Goal: Transaction & Acquisition: Purchase product/service

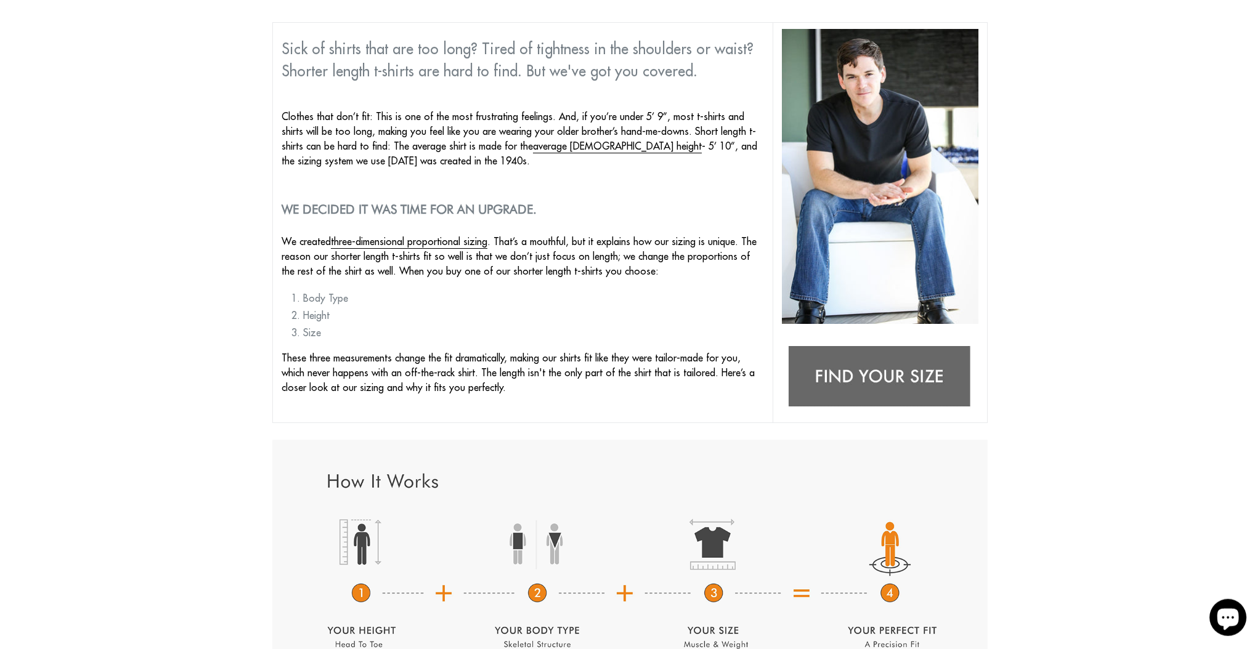
scroll to position [138, 0]
click at [864, 378] on img at bounding box center [880, 377] width 197 height 78
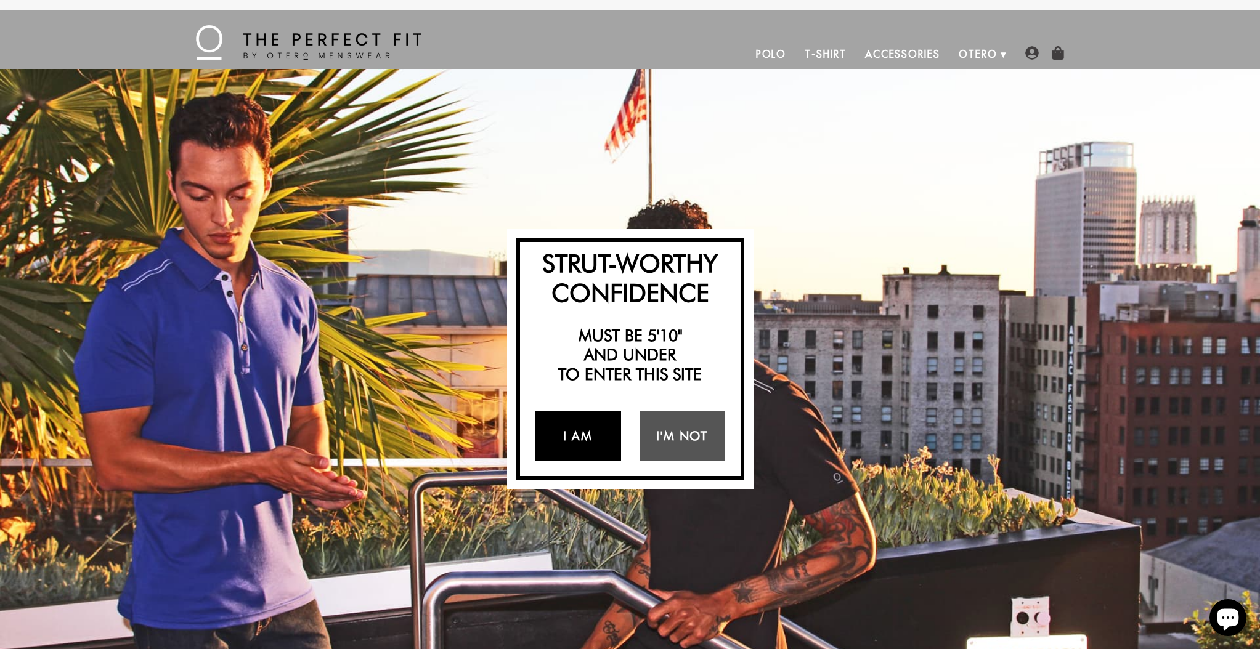
click at [593, 434] on link "I Am" at bounding box center [578, 436] width 86 height 49
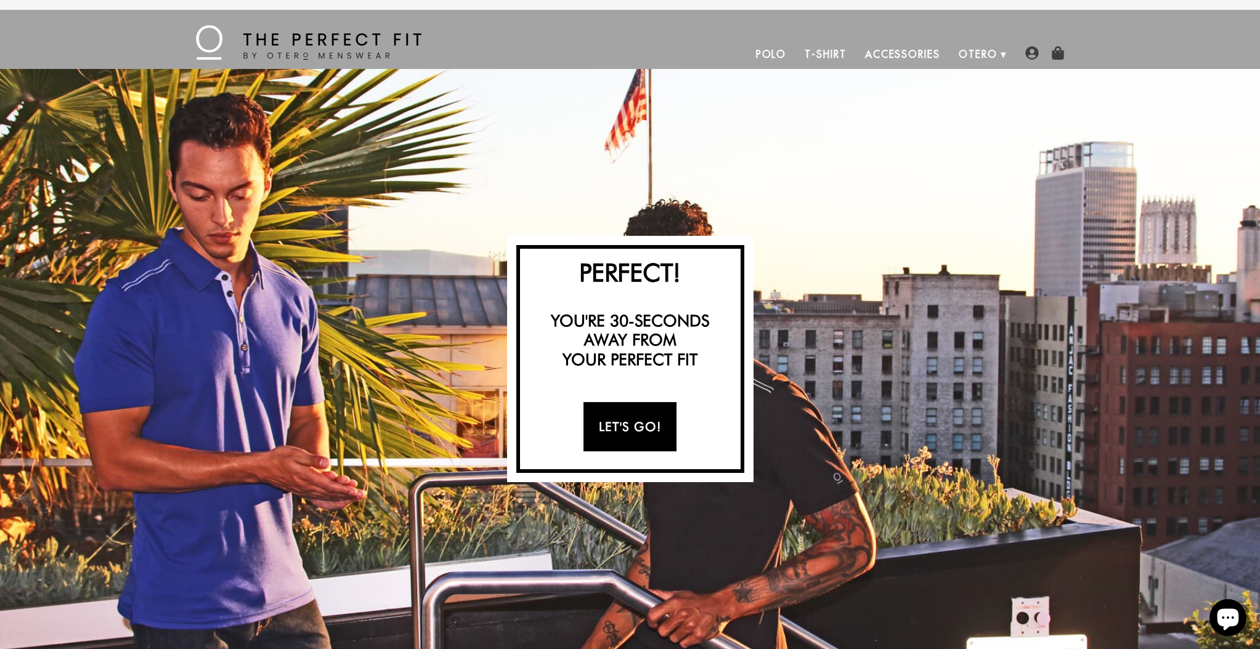
click at [614, 429] on link "Let's Go!" at bounding box center [629, 426] width 93 height 49
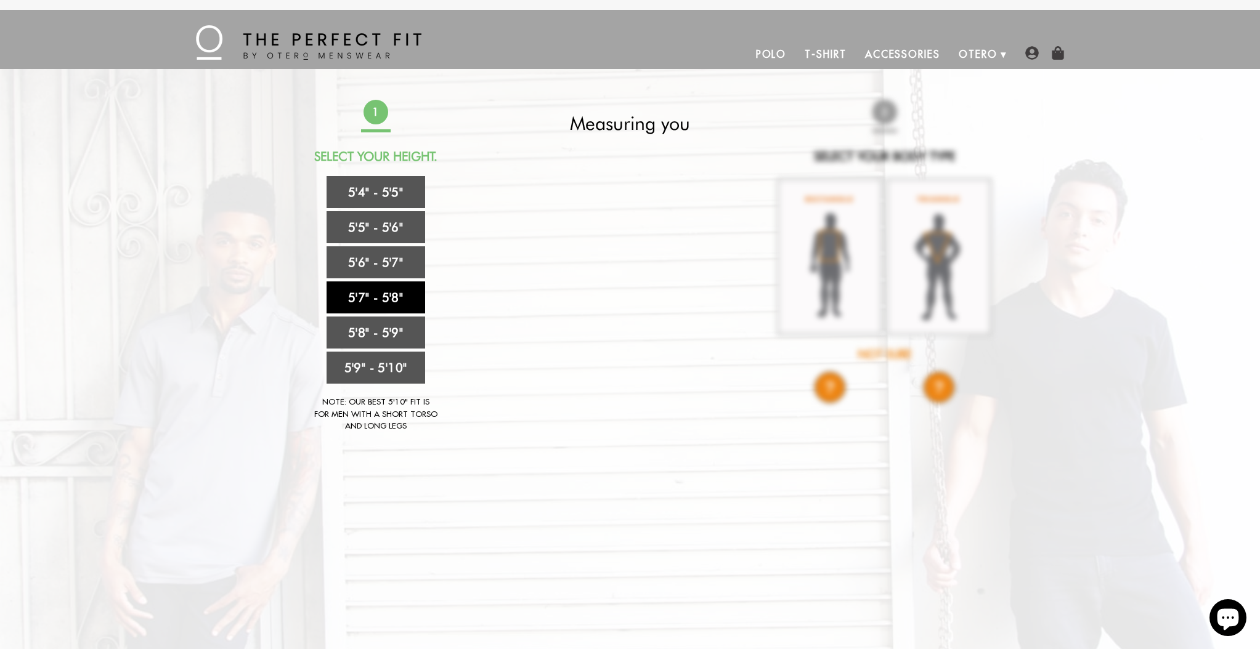
click at [404, 296] on link "5'7" - 5'8"" at bounding box center [376, 298] width 99 height 32
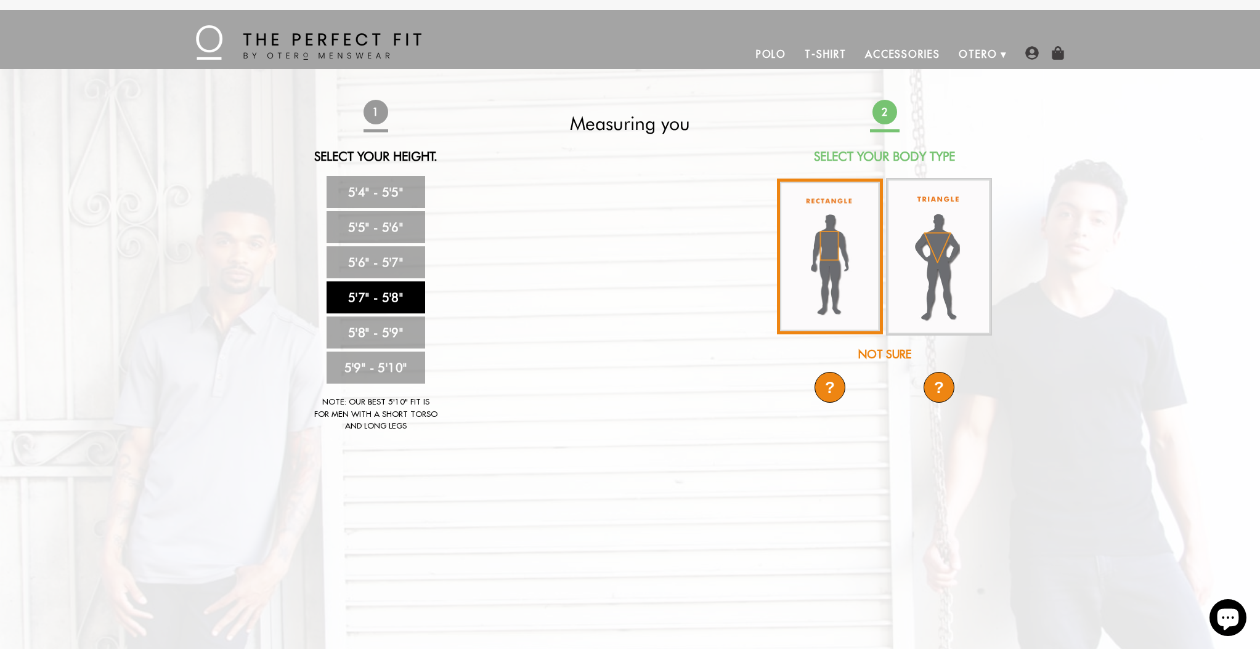
click at [795, 241] on img at bounding box center [830, 257] width 106 height 156
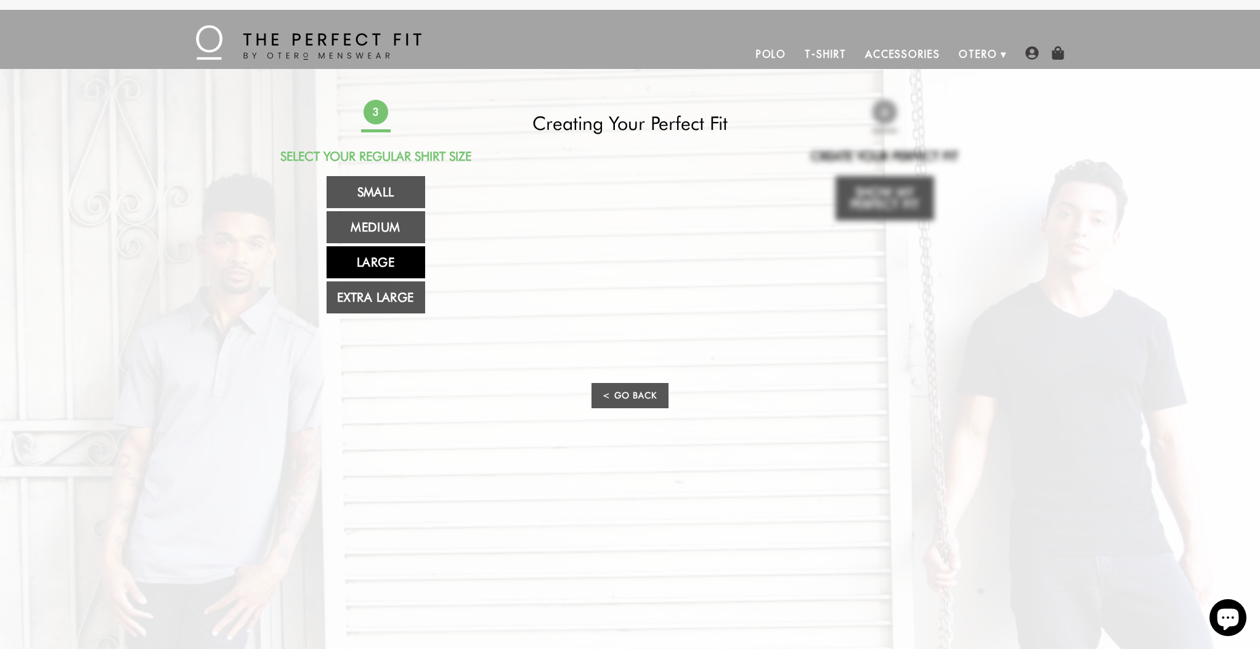
click at [357, 264] on link "Large" at bounding box center [376, 262] width 99 height 32
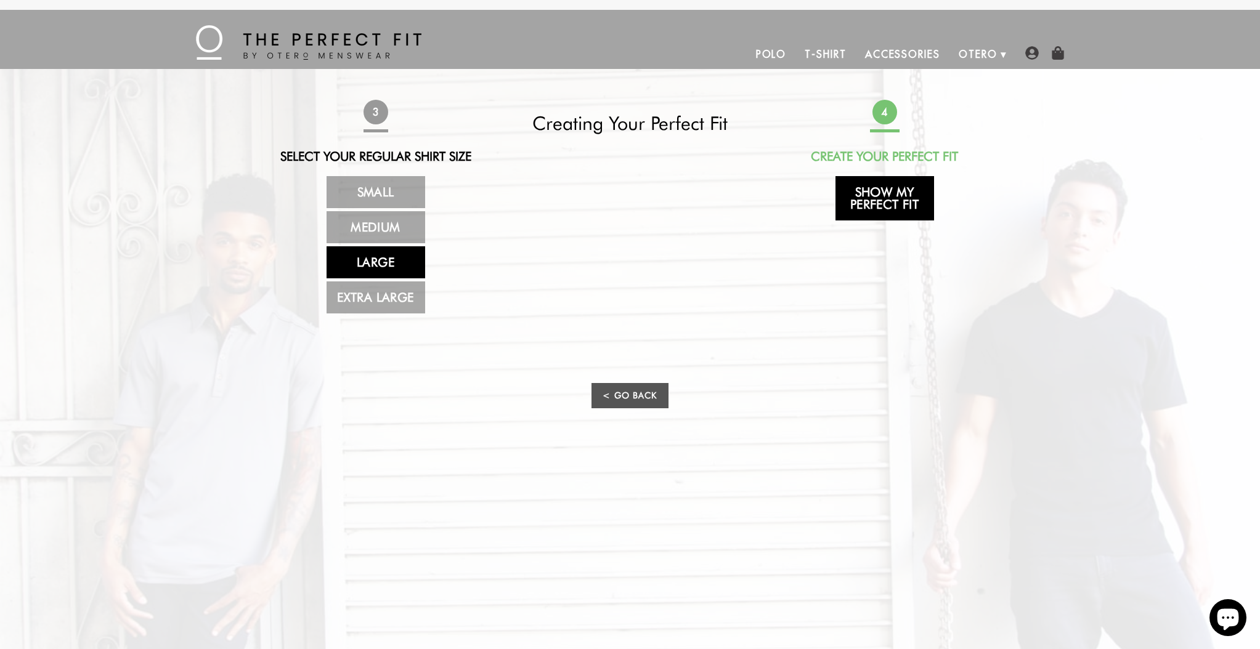
click at [896, 203] on link "Show My Perfect Fit" at bounding box center [884, 198] width 99 height 44
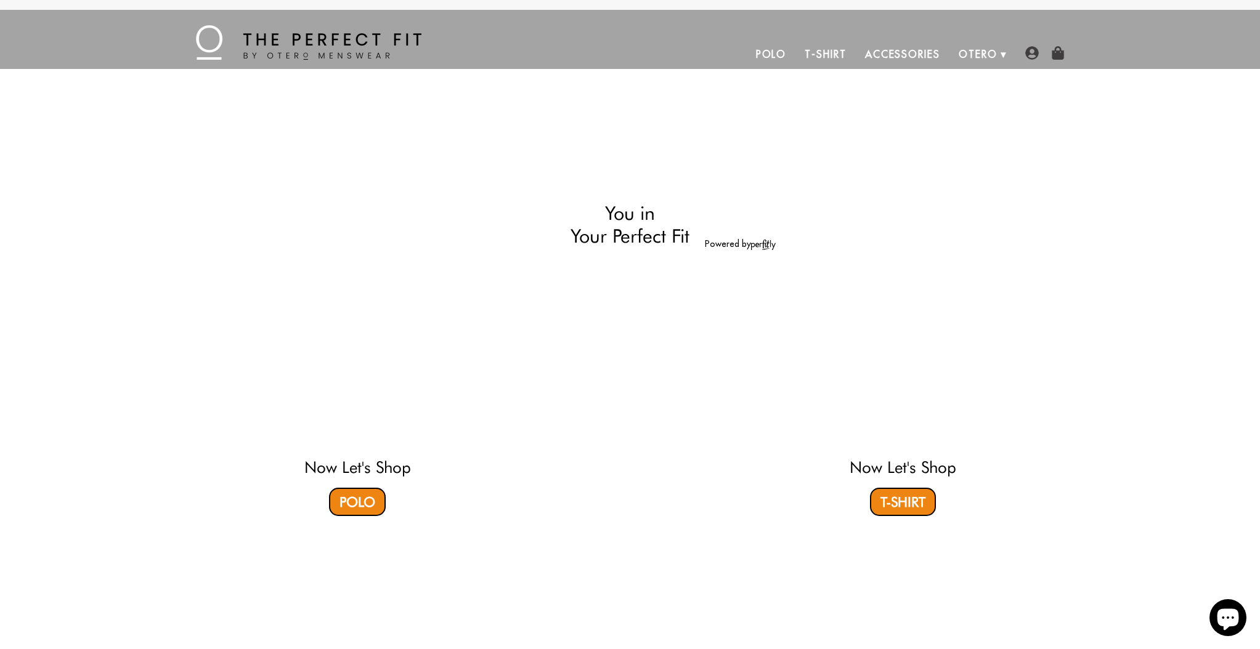
select select "57-58"
select select "L"
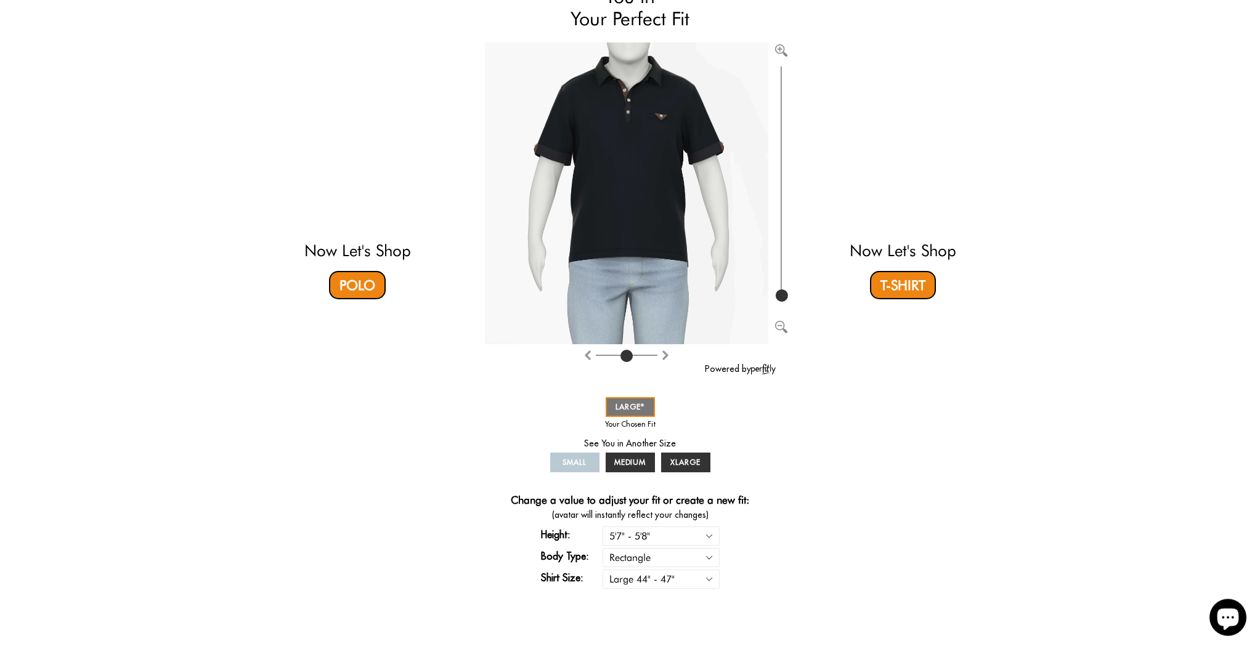
scroll to position [128, 0]
click at [891, 283] on link "T-Shirt" at bounding box center [903, 284] width 66 height 28
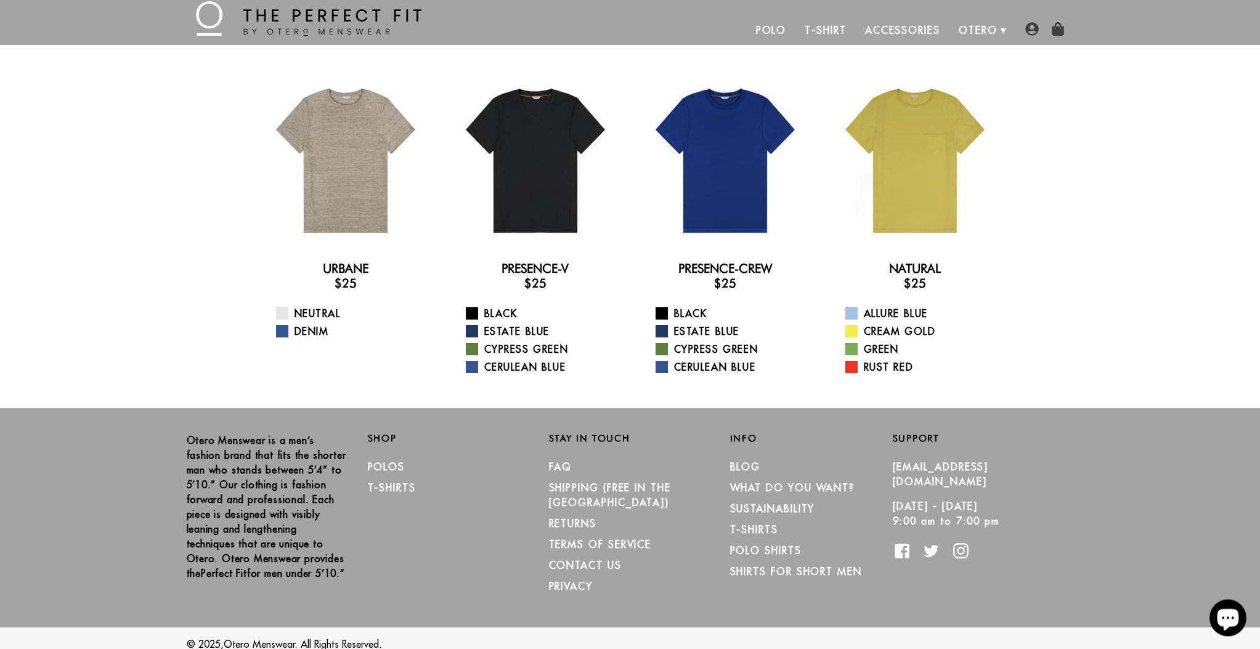
scroll to position [34, 0]
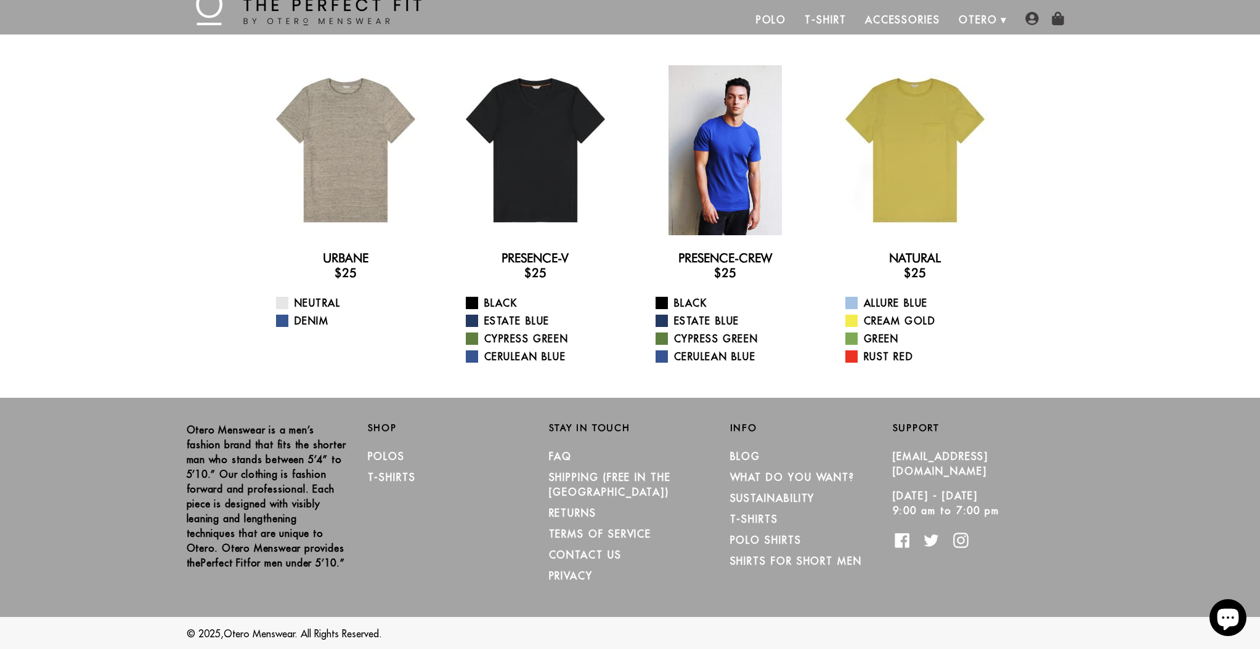
click at [723, 200] on div at bounding box center [725, 150] width 170 height 170
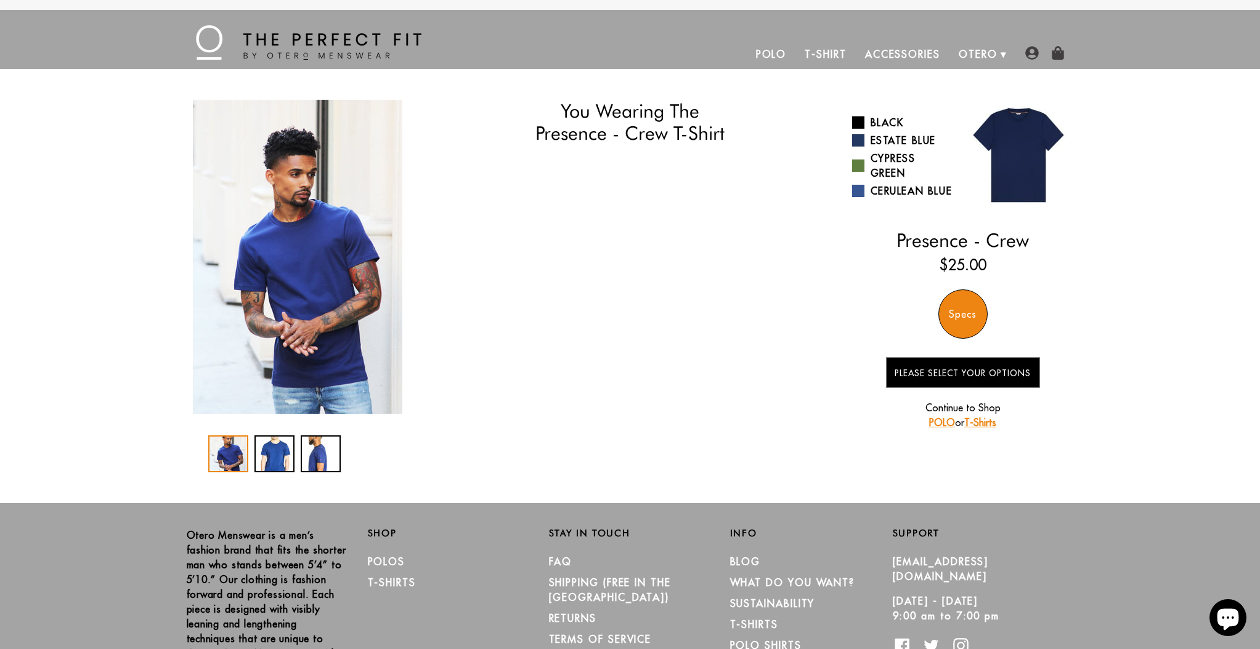
select select "57-58"
select select "L"
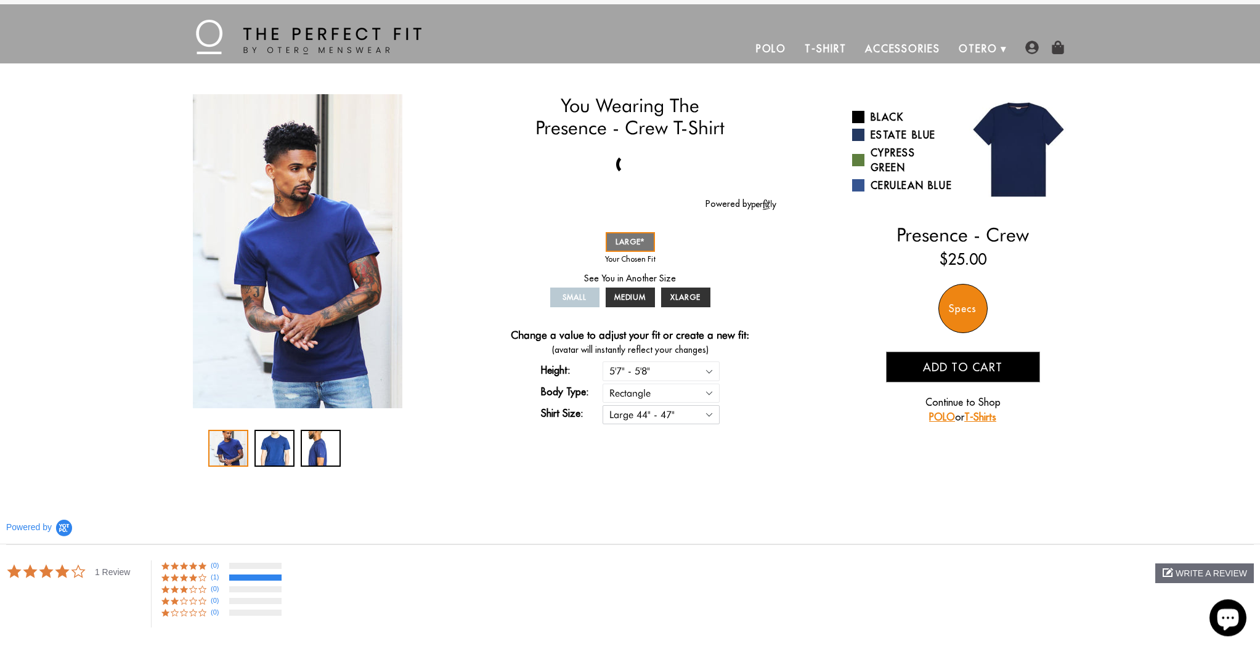
scroll to position [10, 0]
